Goal: Find specific page/section: Find specific page/section

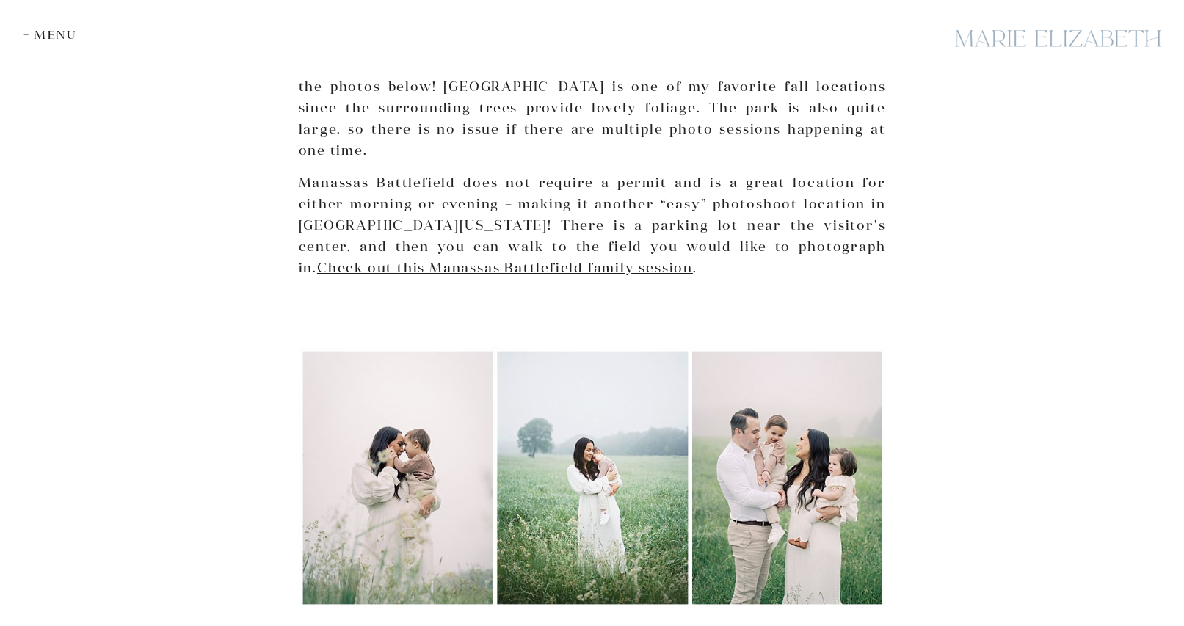
scroll to position [2361, 0]
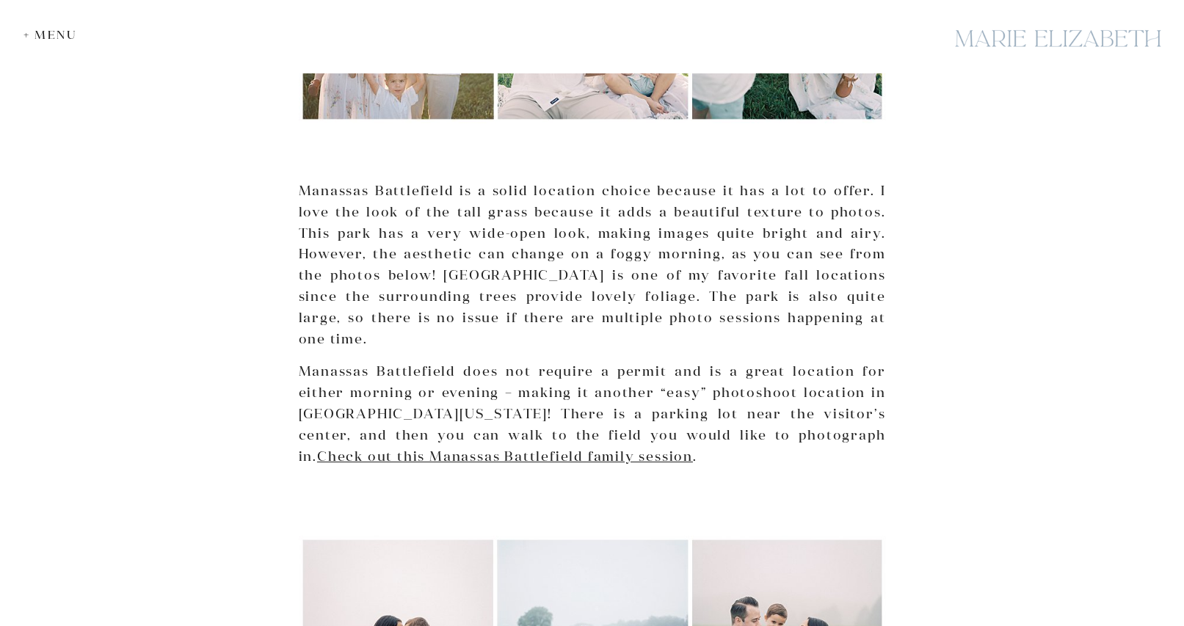
click at [581, 361] on p "Manassas Battlefield does not require a permit and is a great location for eith…" at bounding box center [592, 414] width 587 height 106
click at [462, 380] on p "Manassas Battlefield does not require a permit and is a great location for eith…" at bounding box center [592, 414] width 587 height 106
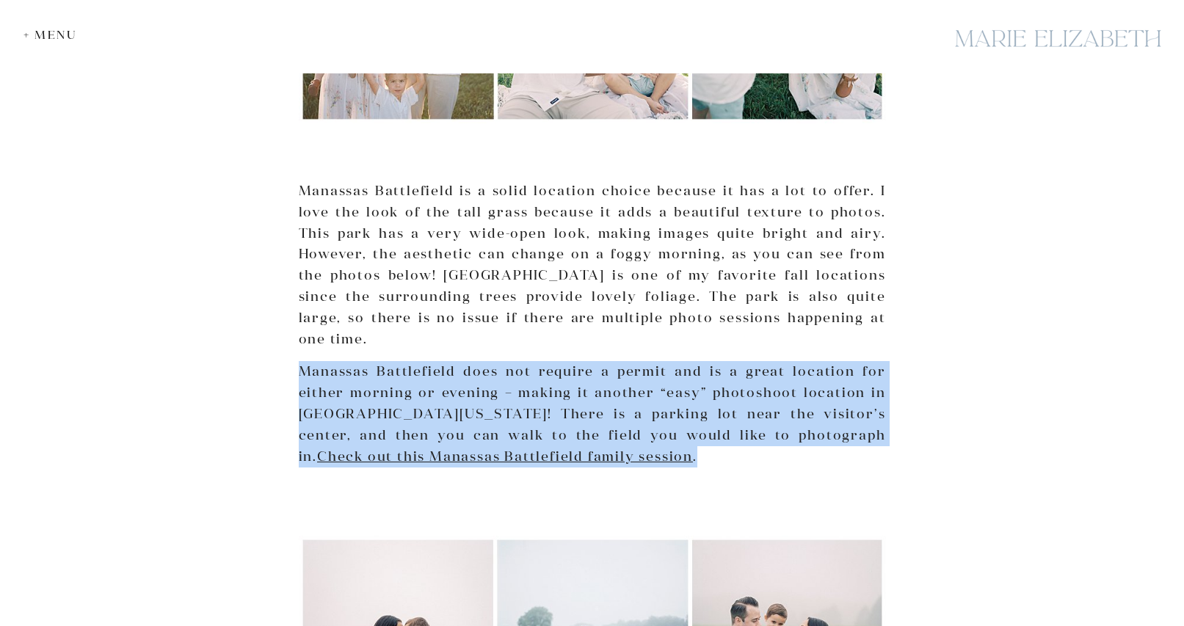
drag, startPoint x: 300, startPoint y: 325, endPoint x: 587, endPoint y: 410, distance: 299.5
click at [587, 410] on p "Manassas Battlefield does not require a permit and is a great location for eith…" at bounding box center [592, 414] width 587 height 106
copy p "Manassas Battlefield does not require a permit and is a great location for eith…"
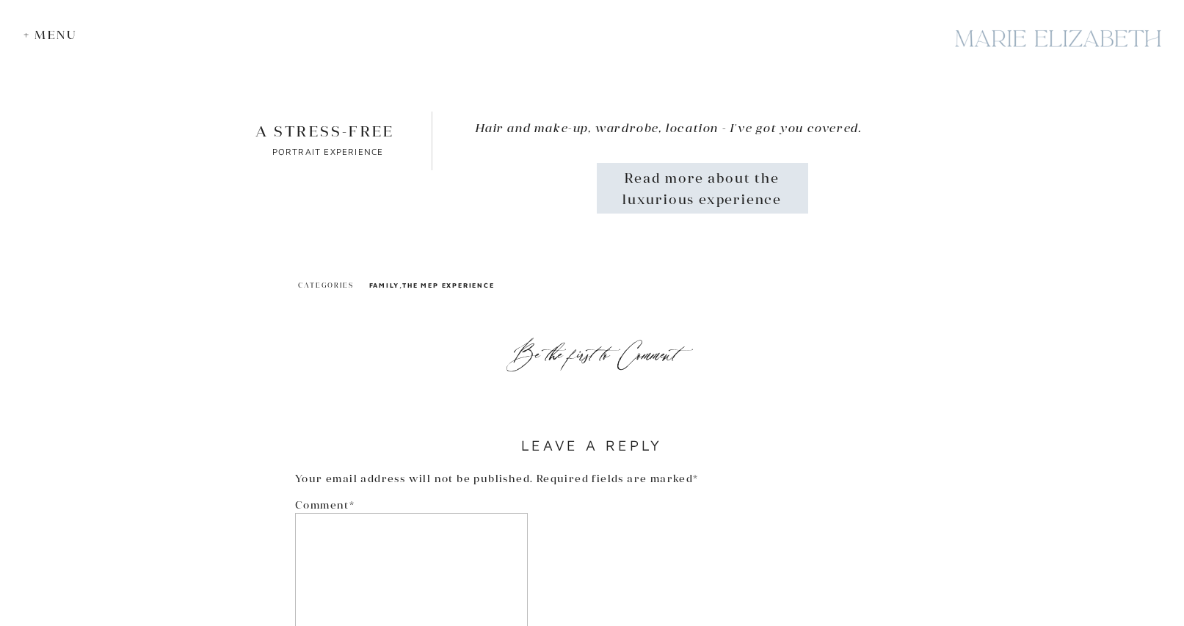
scroll to position [6378, 0]
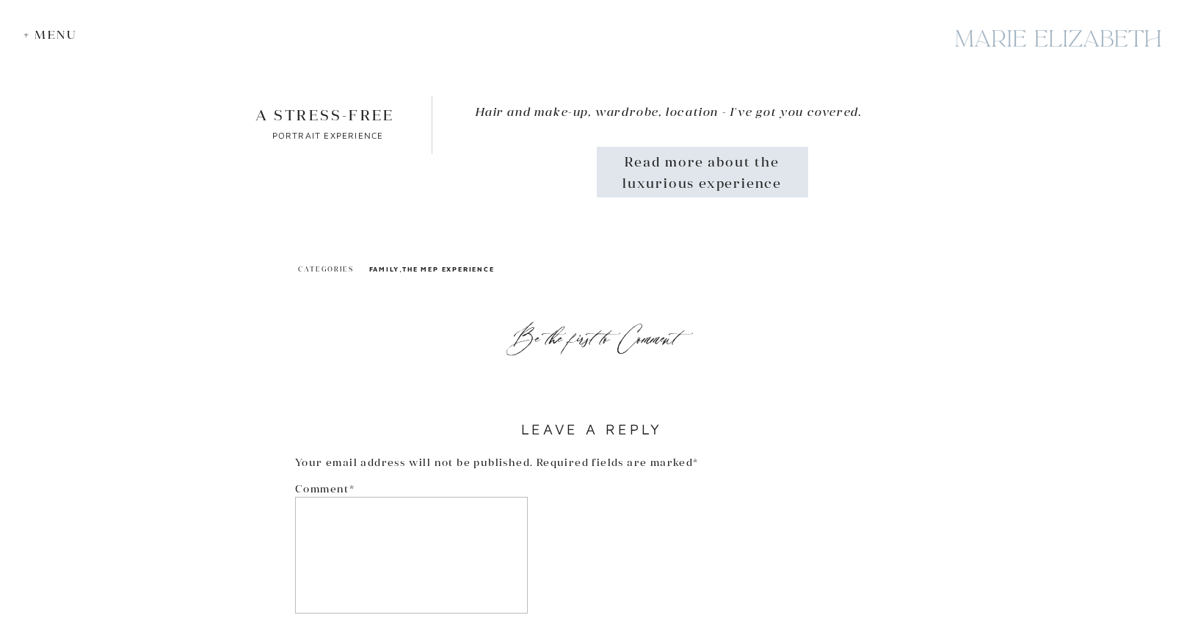
click at [672, 161] on p "Read more about the luxurious experience" at bounding box center [703, 172] width 172 height 40
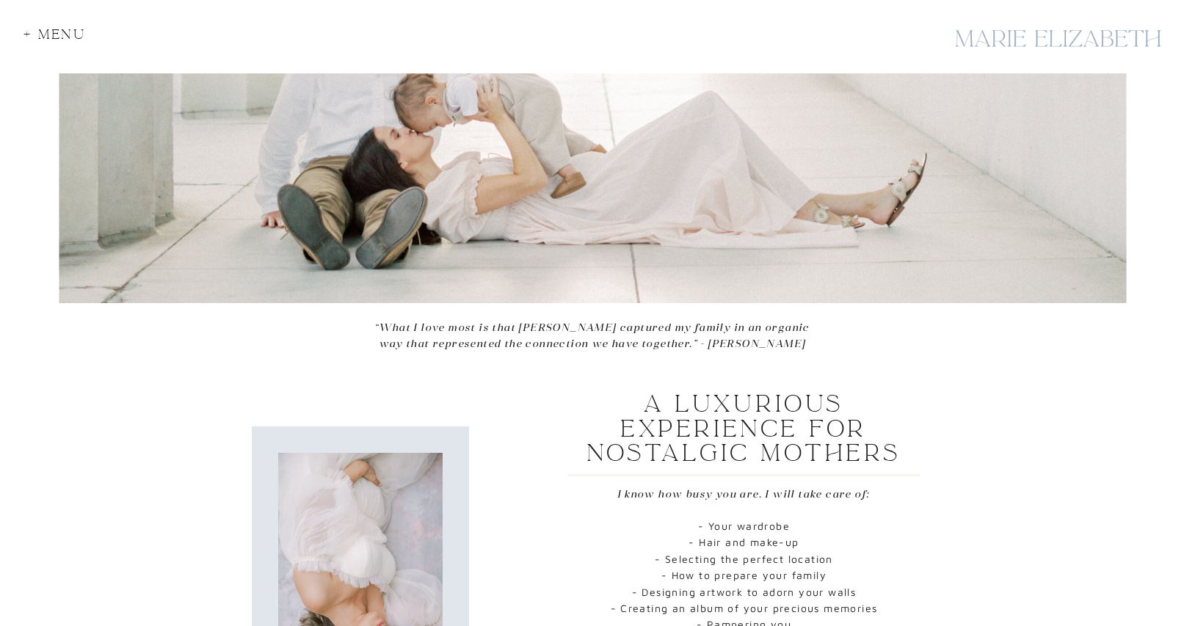
scroll to position [903, 0]
